Goal: Transaction & Acquisition: Purchase product/service

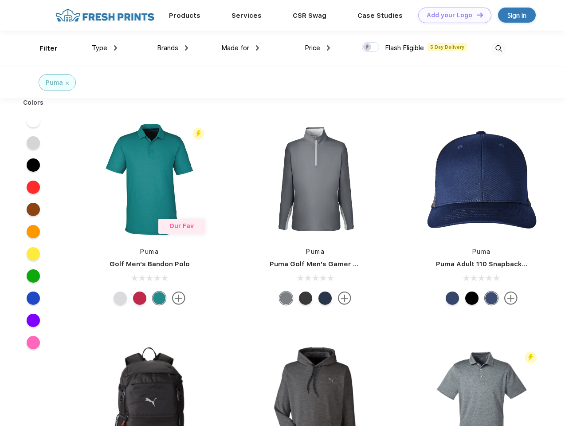
click at [451, 15] on link "Add your Logo Design Tool" at bounding box center [454, 16] width 73 height 16
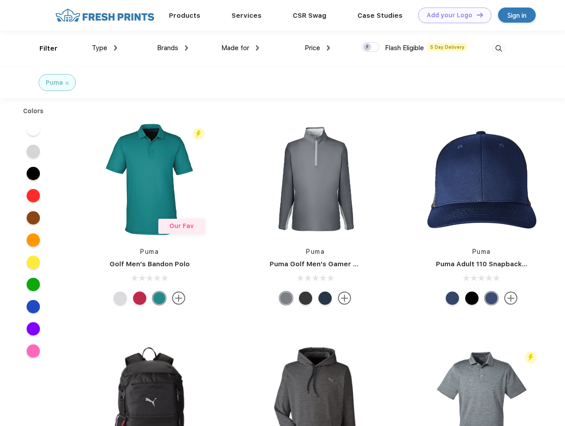
click at [0, 0] on div "Design Tool" at bounding box center [0, 0] width 0 height 0
click at [476, 15] on link "Add your Logo Design Tool" at bounding box center [454, 16] width 73 height 16
click at [43, 48] on div "Filter" at bounding box center [48, 48] width 18 height 10
click at [105, 48] on span "Type" at bounding box center [100, 48] width 16 height 8
click at [173, 48] on span "Brands" at bounding box center [167, 48] width 21 height 8
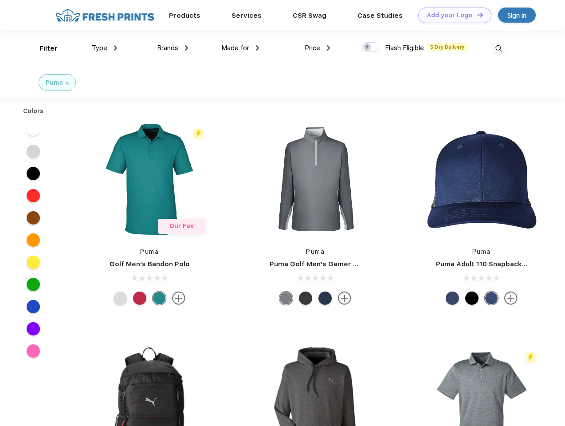
click at [240, 48] on span "Made for" at bounding box center [235, 48] width 28 height 8
click at [318, 48] on span "Price" at bounding box center [313, 48] width 16 height 8
click at [371, 47] on div at bounding box center [370, 47] width 17 height 10
click at [368, 47] on input "checkbox" at bounding box center [365, 45] width 6 height 6
click at [498, 48] on img at bounding box center [498, 48] width 15 height 15
